Goal: Information Seeking & Learning: Understand process/instructions

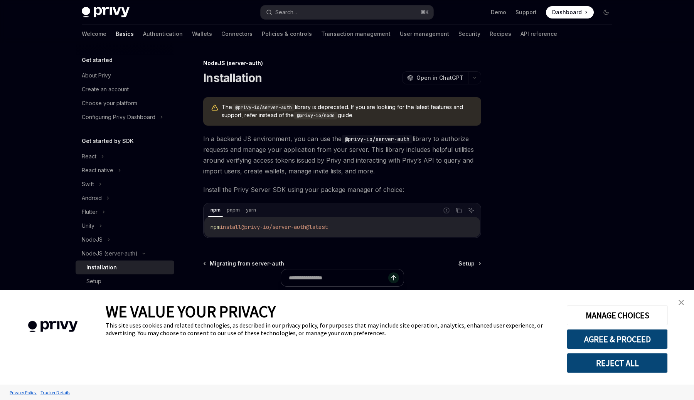
click at [324, 115] on code "@privy-io/node" at bounding box center [316, 116] width 44 height 8
type textarea "*"
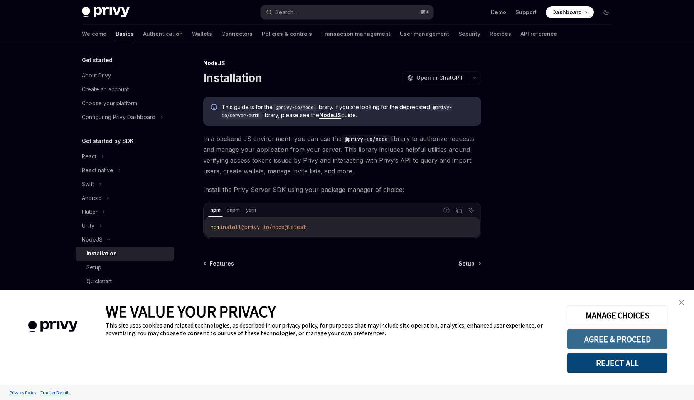
click at [603, 342] on button "AGREE & PROCEED" at bounding box center [617, 339] width 101 height 20
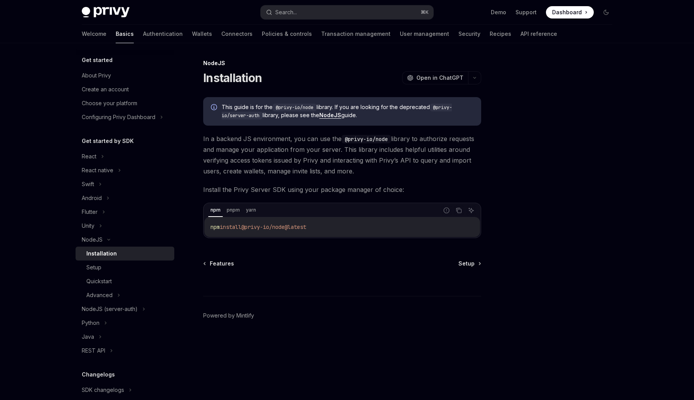
drag, startPoint x: 321, startPoint y: 226, endPoint x: 204, endPoint y: 226, distance: 117.2
click at [204, 226] on div "npm pnpm yarn Report incorrect code Copy Ask AI npm install @privy-io/node@late…" at bounding box center [342, 220] width 278 height 35
copy span "npm install @privy-io/node@latest"
click at [108, 268] on div "Setup" at bounding box center [127, 267] width 83 height 9
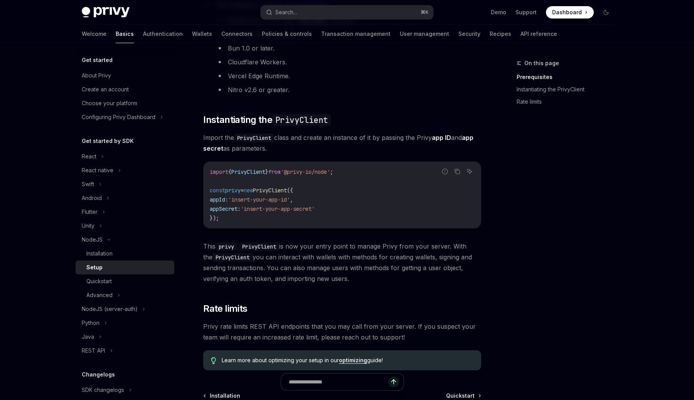
scroll to position [152, 0]
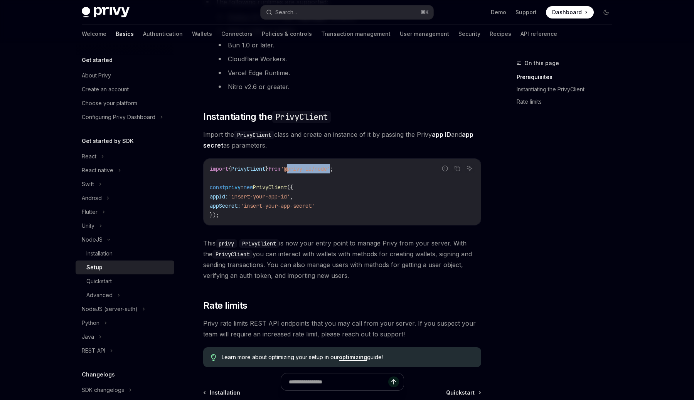
drag, startPoint x: 342, startPoint y: 170, endPoint x: 298, endPoint y: 169, distance: 44.0
click at [298, 169] on span "'@privy-io/node'" at bounding box center [305, 168] width 49 height 7
copy span "@privy-io/node"
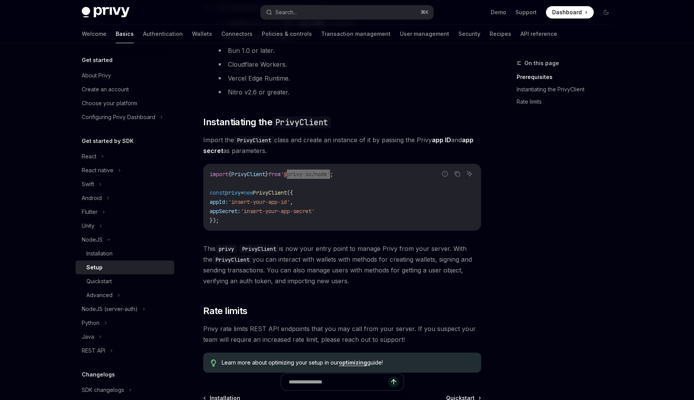
scroll to position [143, 0]
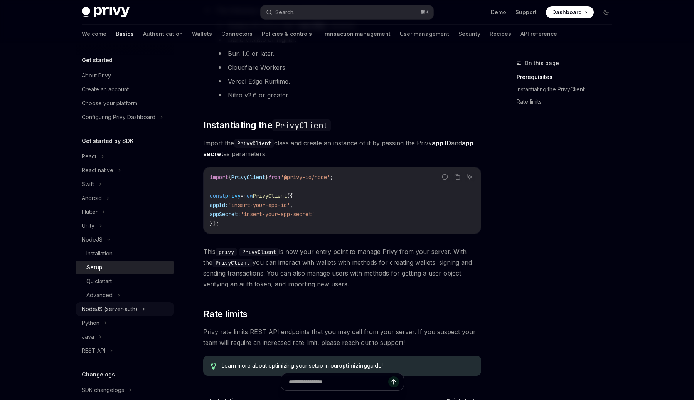
click at [133, 309] on div "NodeJS (server-auth)" at bounding box center [110, 309] width 56 height 9
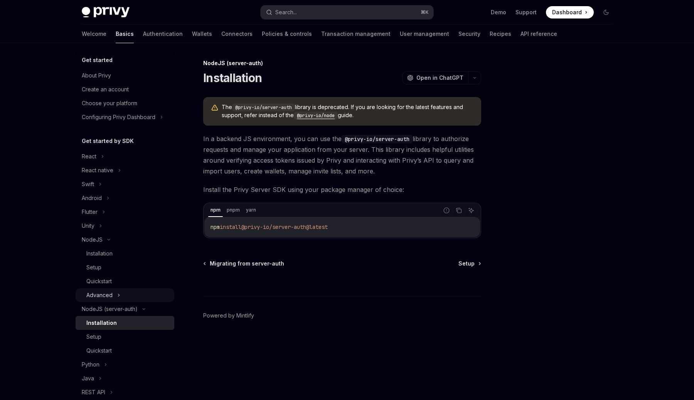
click at [103, 298] on div "Advanced" at bounding box center [99, 295] width 26 height 9
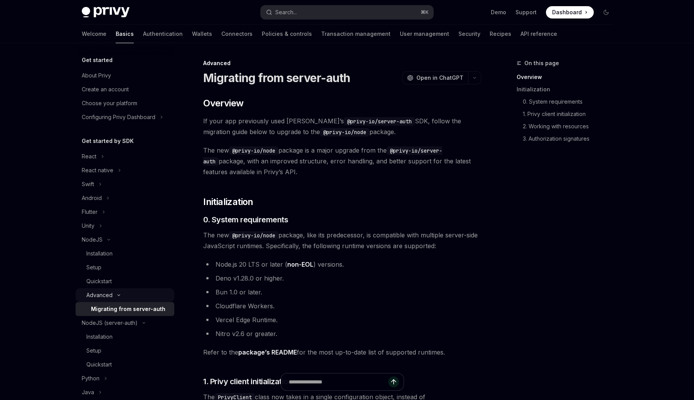
click at [113, 292] on div "Advanced" at bounding box center [125, 295] width 99 height 14
click at [116, 302] on ul "React React native Swift Android Flutter Unity NodeJS Installation Setup Quicks…" at bounding box center [125, 275] width 99 height 250
click at [111, 296] on div "Advanced" at bounding box center [99, 295] width 26 height 9
click at [112, 285] on div "Quickstart" at bounding box center [98, 281] width 25 height 9
type textarea "*"
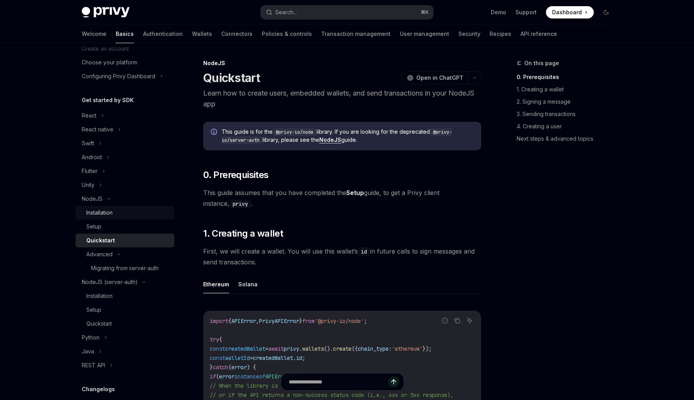
click at [100, 211] on div "Installation" at bounding box center [99, 212] width 26 height 9
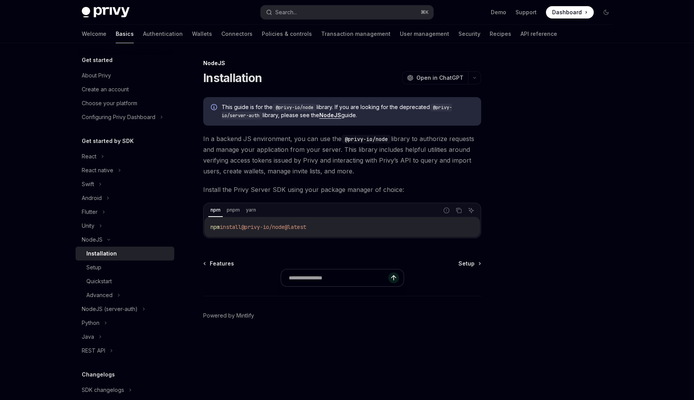
type textarea "*"
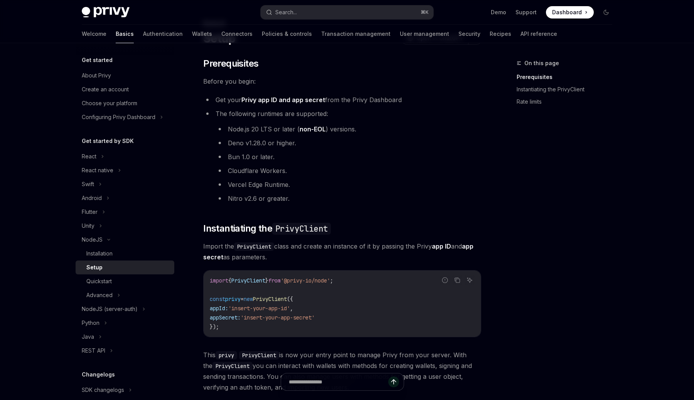
scroll to position [40, 0]
